Goal: Task Accomplishment & Management: Complete application form

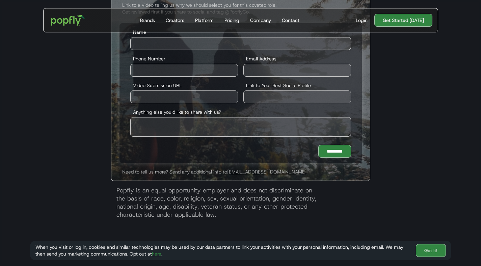
scroll to position [1289, 0]
click at [78, 20] on img "home" at bounding box center [68, 20] width 42 height 20
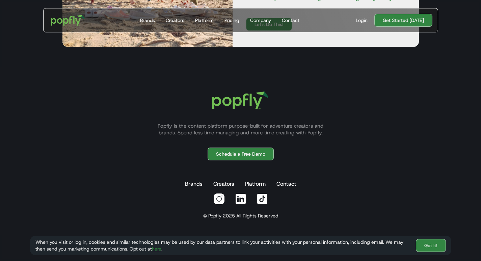
scroll to position [2130, 0]
click at [222, 197] on img at bounding box center [219, 199] width 12 height 12
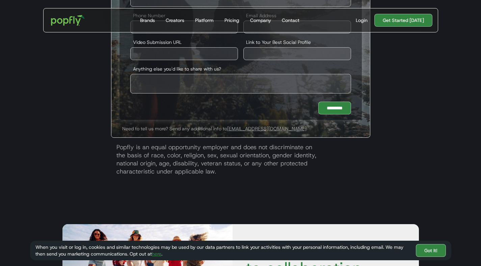
scroll to position [1286, 0]
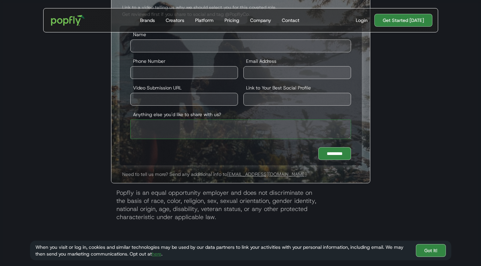
click at [214, 122] on textarea "Anything else you'd like to share with us?" at bounding box center [240, 130] width 221 height 20
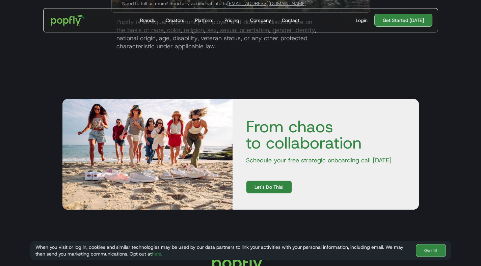
scroll to position [1615, 0]
